Goal: Transaction & Acquisition: Purchase product/service

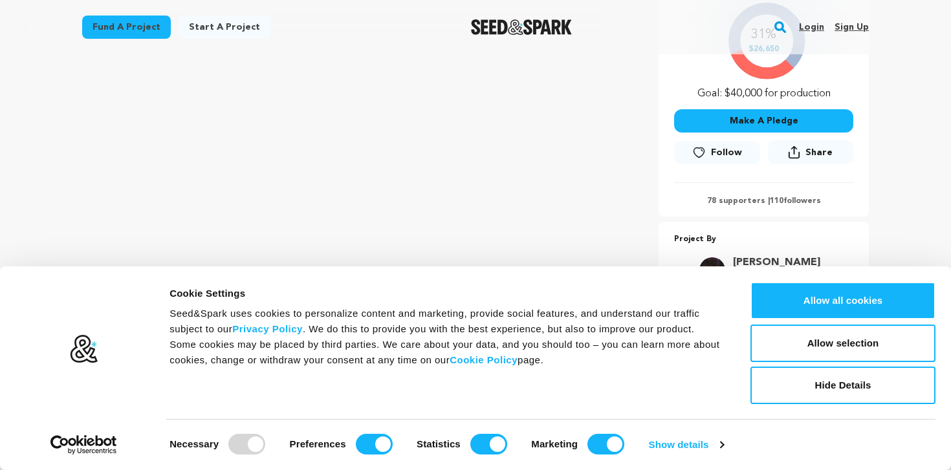
scroll to position [335, 0]
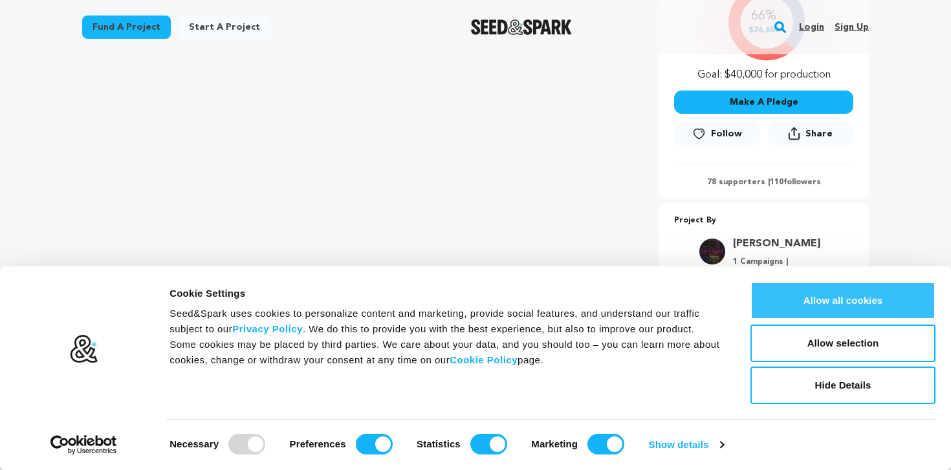
click at [847, 292] on button "Allow all cookies" at bounding box center [842, 301] width 185 height 38
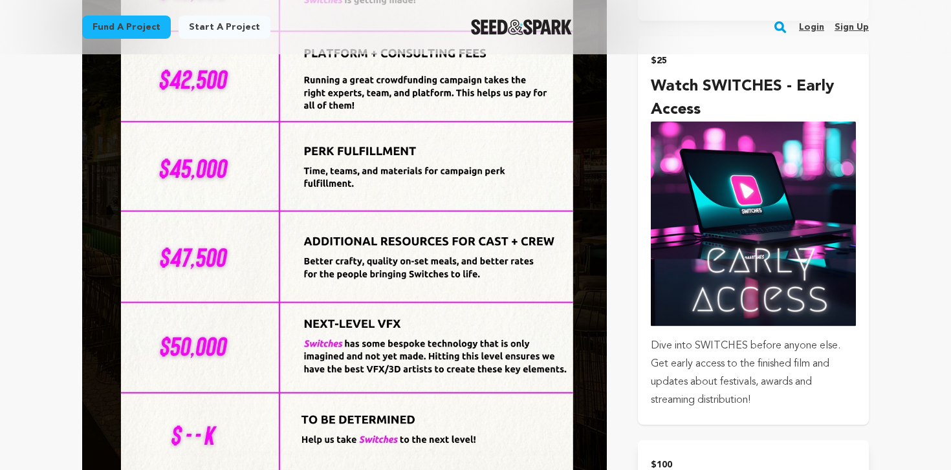
scroll to position [1146, 0]
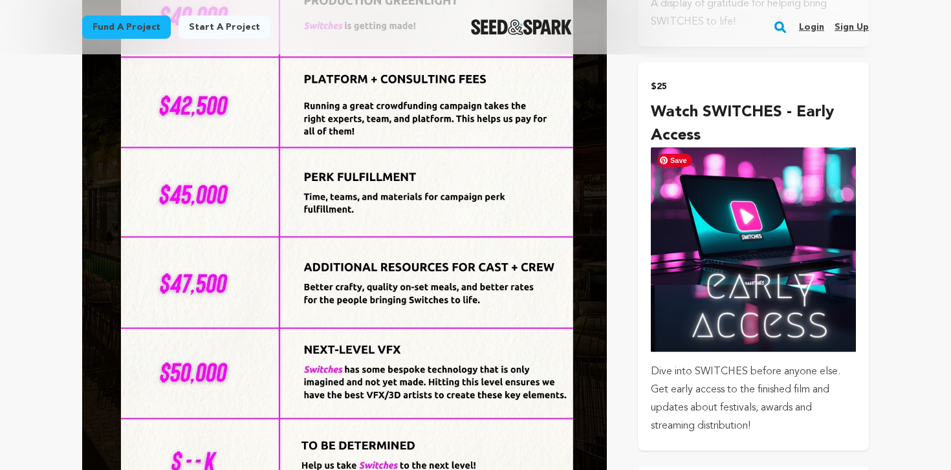
click at [758, 203] on img "submit" at bounding box center [753, 249] width 205 height 205
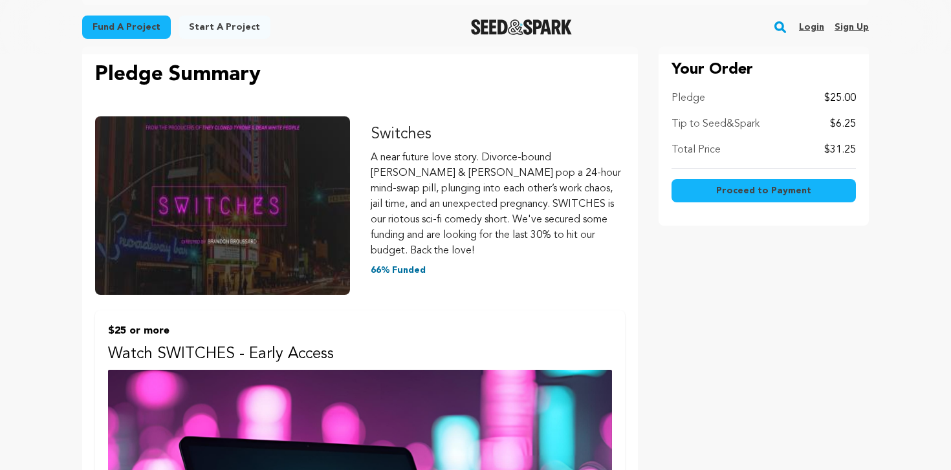
scroll to position [165, 0]
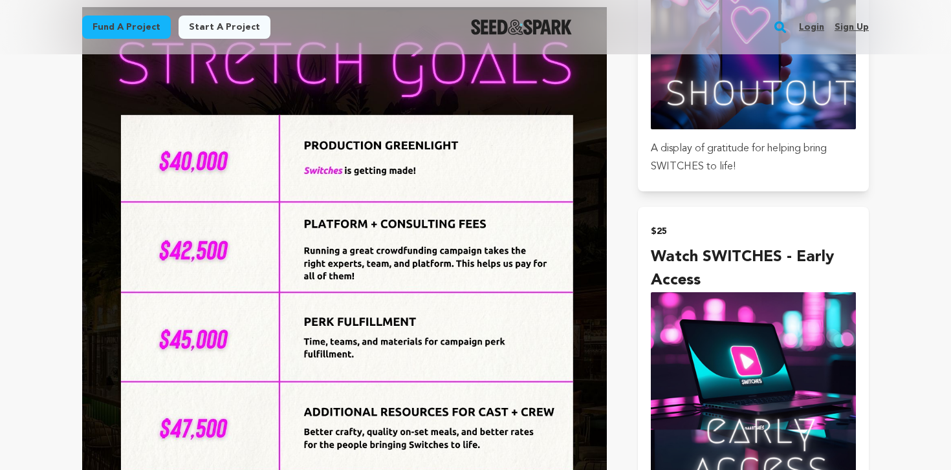
scroll to position [1004, 0]
